Goal: Submit feedback/report problem: Provide input to the site owners about the experience or issues

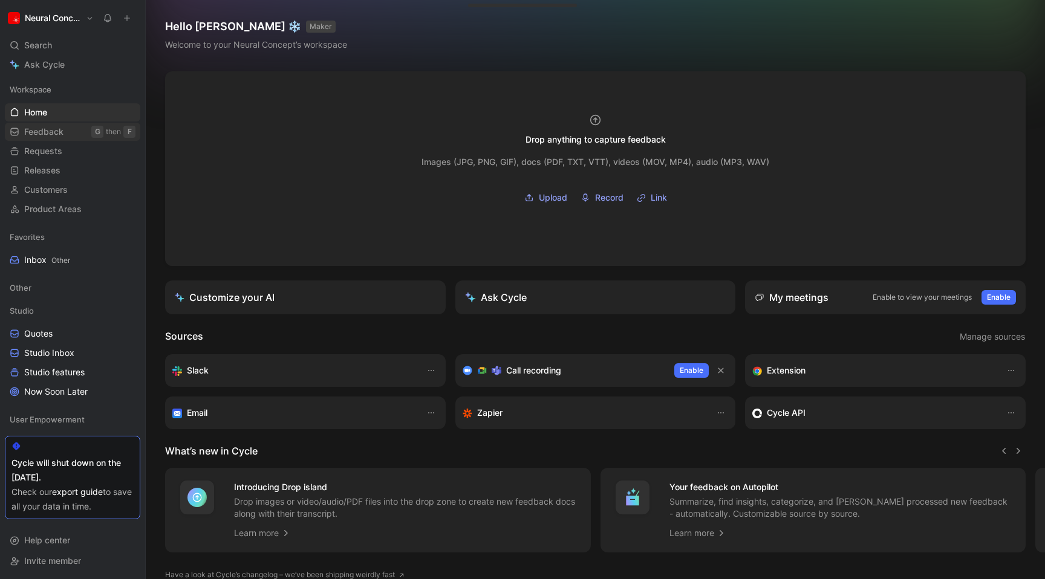
click at [42, 127] on span "Feedback" at bounding box center [43, 132] width 39 height 12
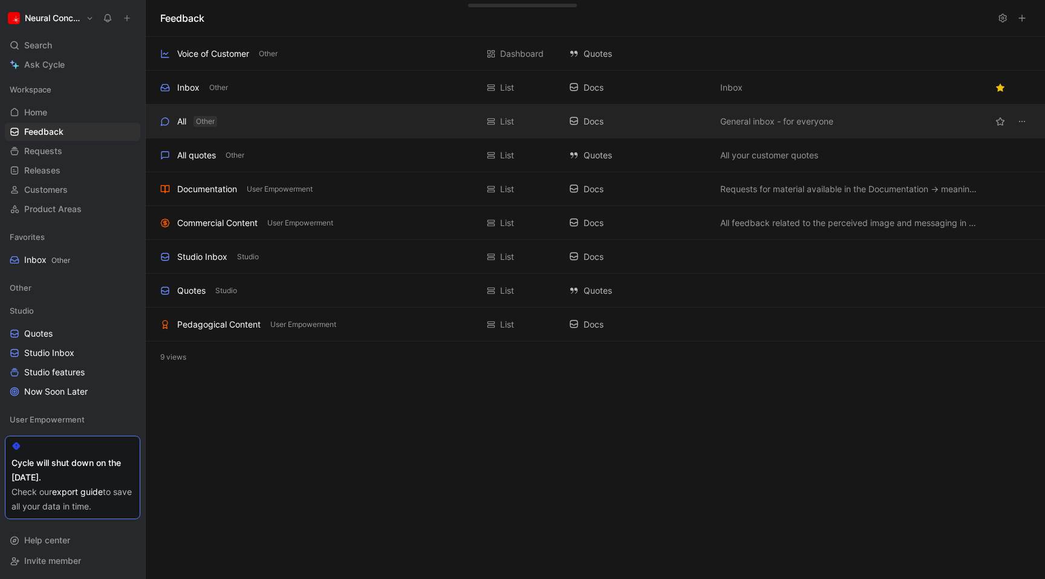
click at [215, 116] on span "Other" at bounding box center [205, 122] width 19 height 12
click at [182, 116] on div "All" at bounding box center [181, 121] width 9 height 15
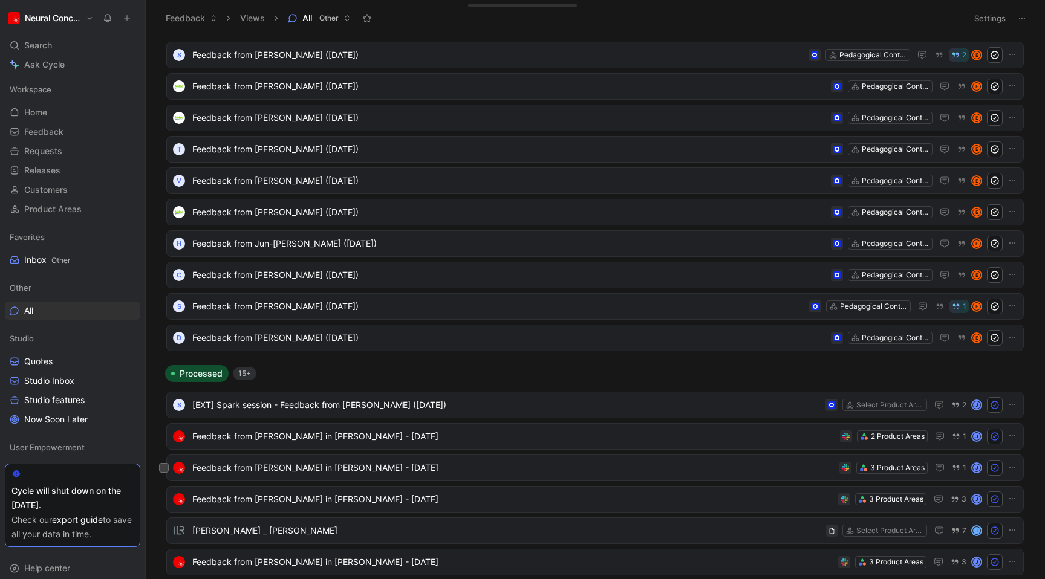
scroll to position [991, 0]
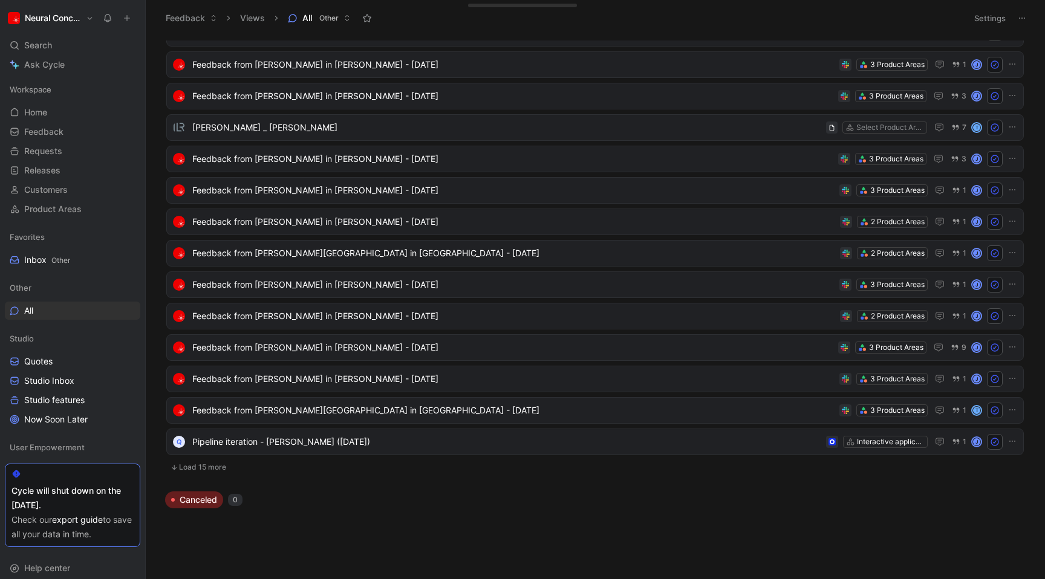
click at [185, 468] on button "Load 15 more" at bounding box center [595, 467] width 858 height 15
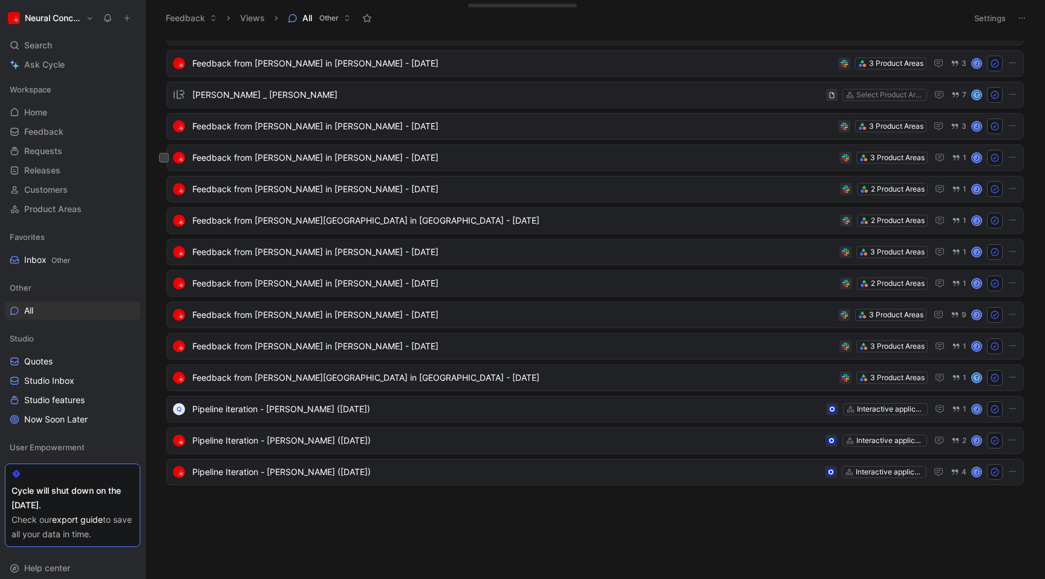
scroll to position [0, 0]
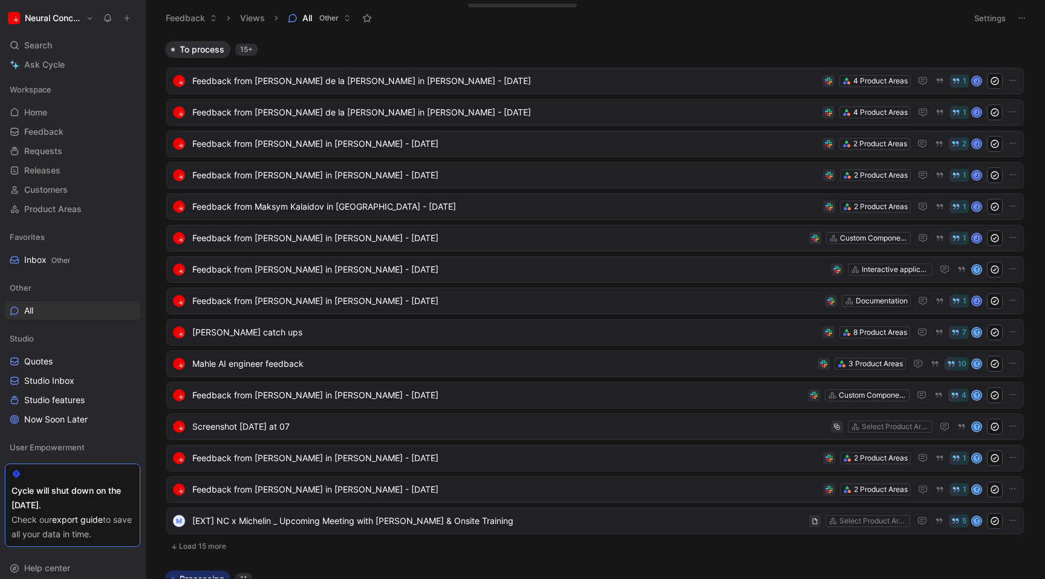
click at [998, 18] on button "Settings" at bounding box center [990, 18] width 42 height 17
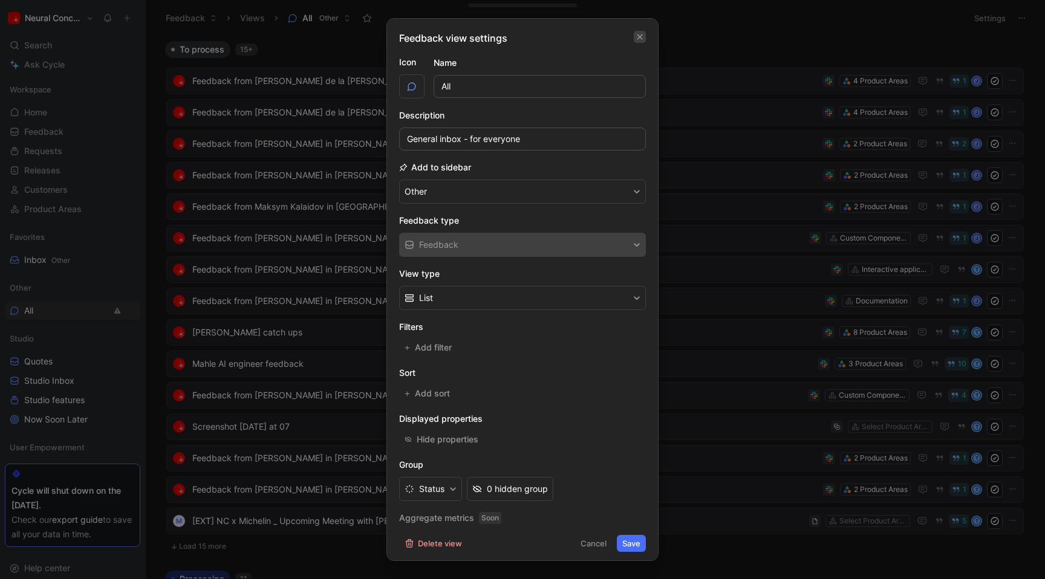
click at [639, 36] on icon "button" at bounding box center [639, 36] width 5 height 5
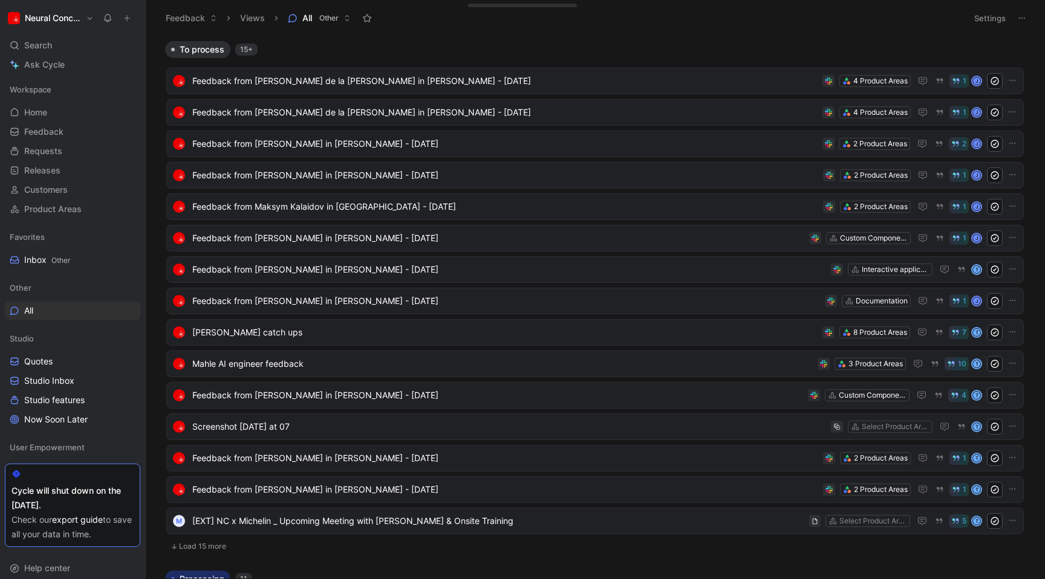
click at [1025, 18] on use at bounding box center [1022, 18] width 6 height 1
